Goal: Navigation & Orientation: Find specific page/section

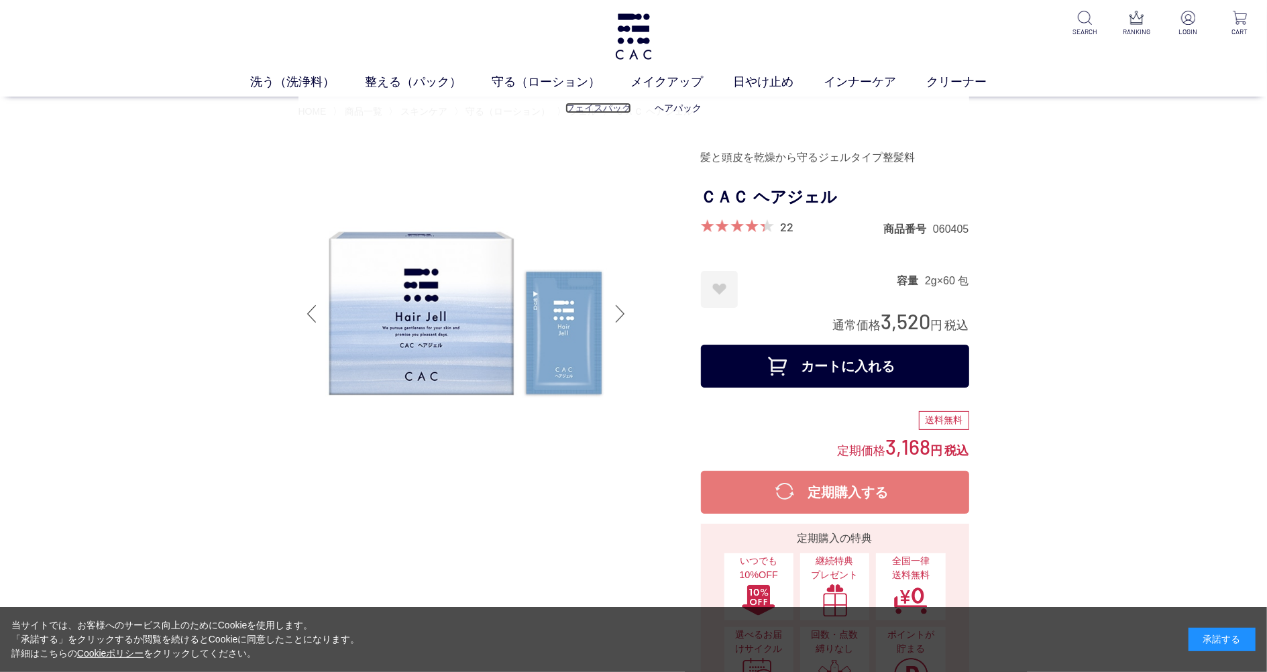
click at [581, 113] on link "フェイスパック" at bounding box center [599, 108] width 66 height 11
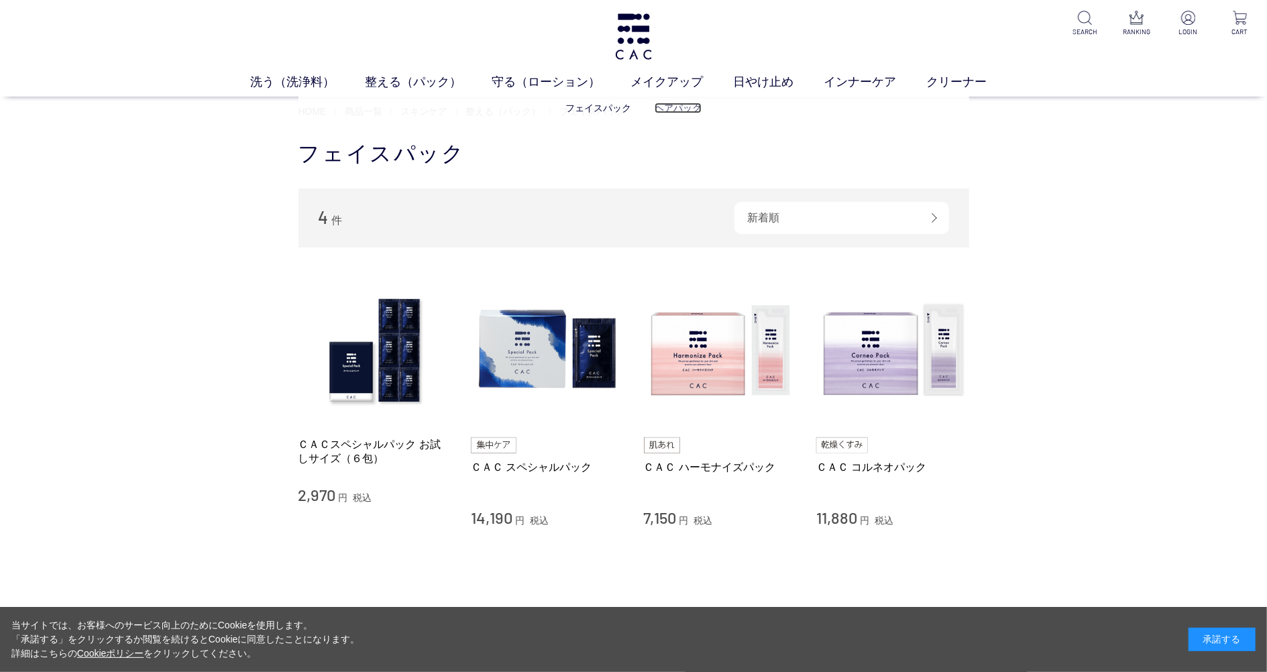
click at [664, 108] on link "ヘアパック" at bounding box center [678, 108] width 47 height 11
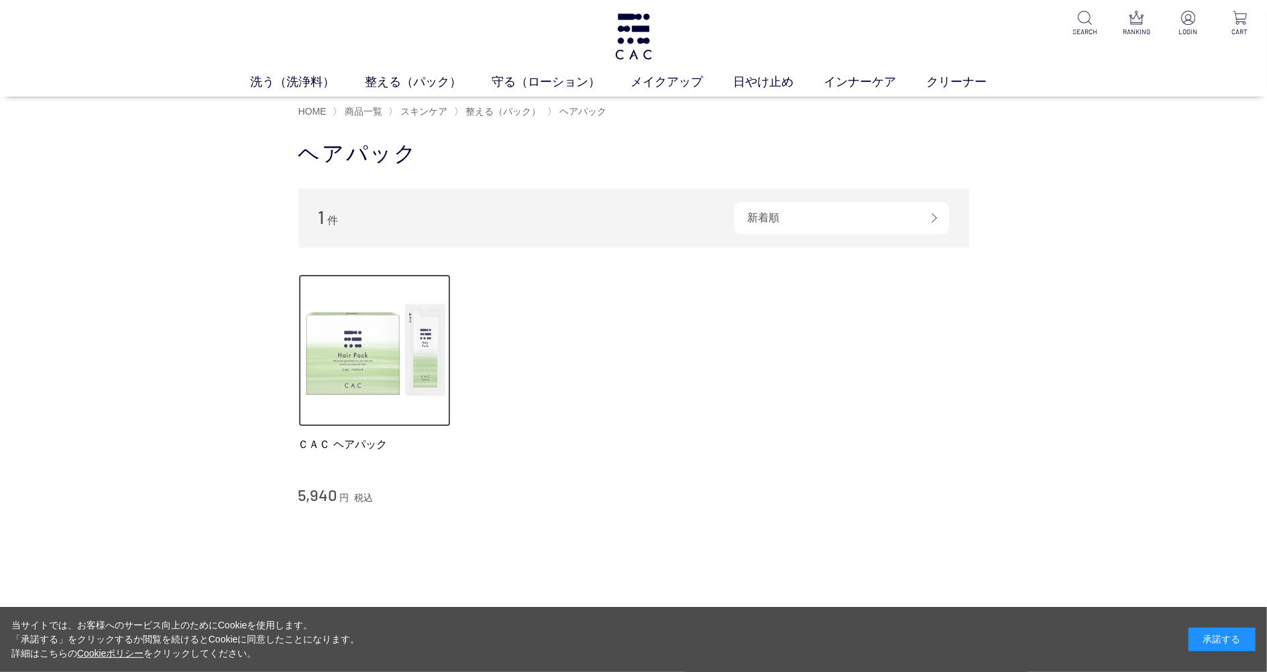
click at [384, 401] on img at bounding box center [375, 350] width 153 height 153
